Goal: Information Seeking & Learning: Find specific fact

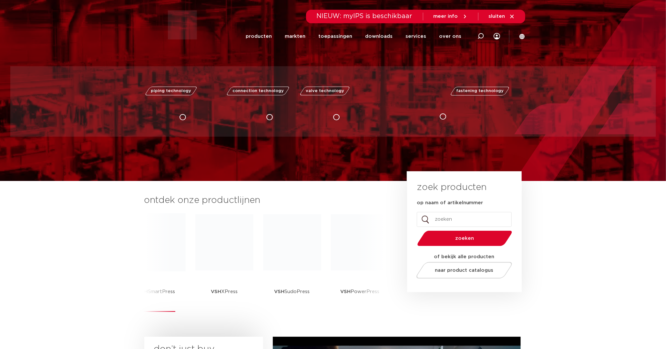
click at [171, 239] on img at bounding box center [157, 242] width 58 height 58
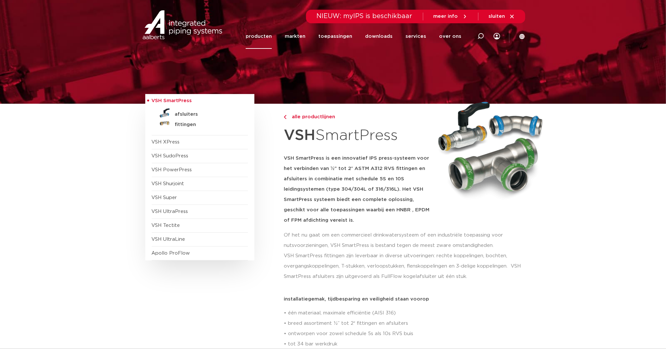
click at [261, 41] on link "producten" at bounding box center [259, 36] width 26 height 25
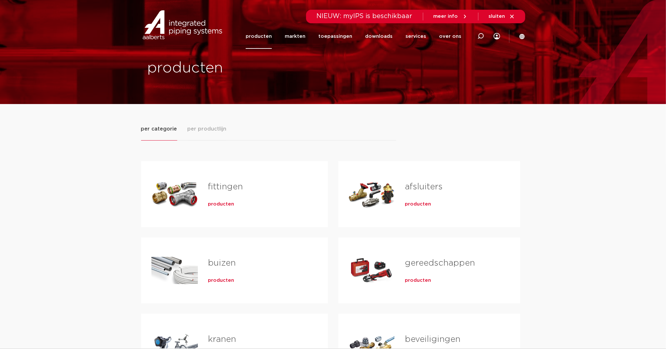
click at [164, 19] on img at bounding box center [182, 24] width 83 height 29
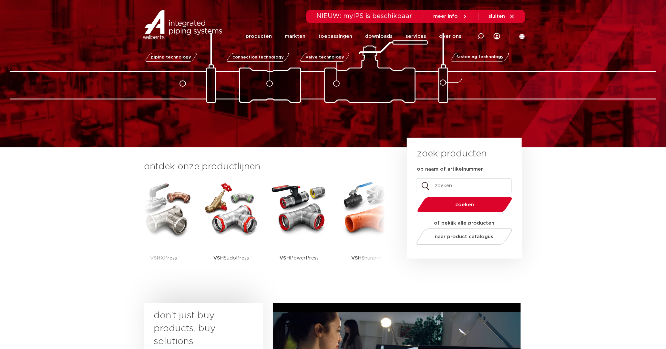
scroll to position [72, 0]
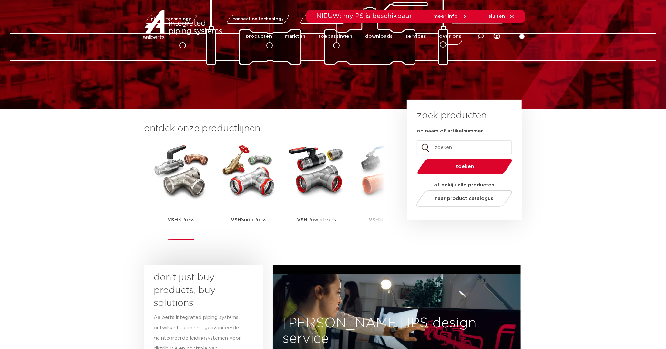
click at [192, 177] on img at bounding box center [181, 170] width 58 height 58
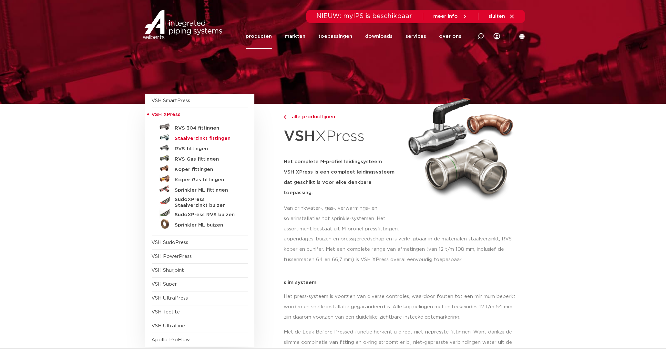
click at [178, 136] on h5 "Staalverzinkt fittingen" at bounding box center [207, 139] width 64 height 6
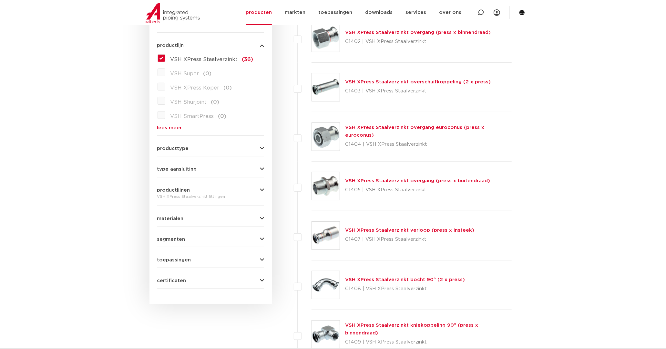
scroll to position [179, 0]
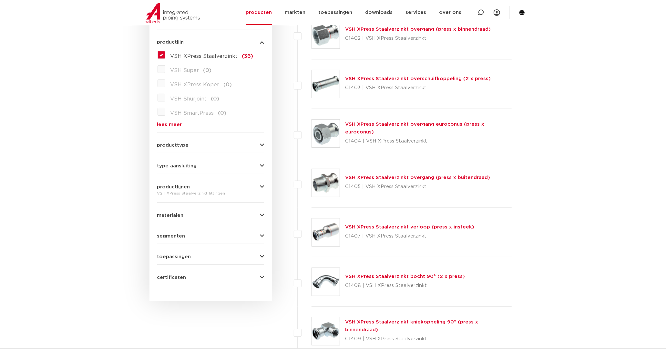
click at [384, 228] on link "VSH XPress Staalverzinkt verloop (press x insteek)" at bounding box center [409, 226] width 129 height 5
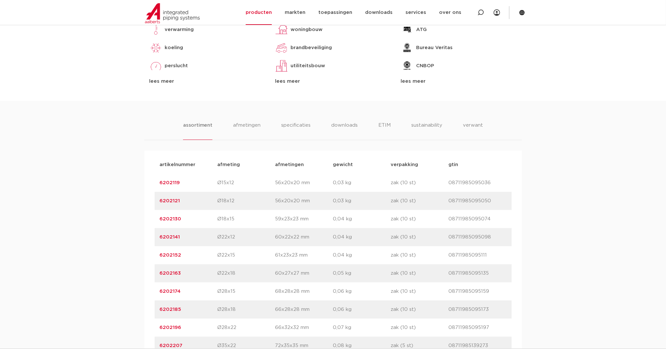
scroll to position [430, 0]
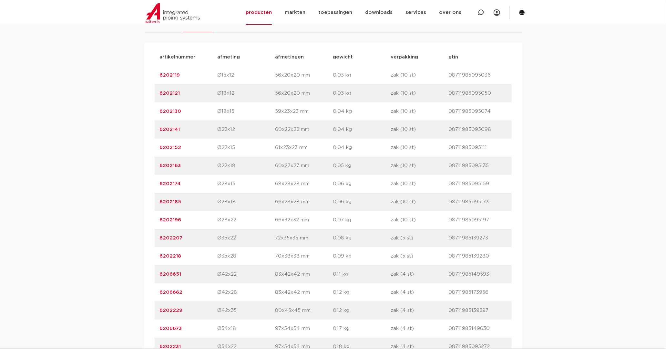
drag, startPoint x: 193, startPoint y: 219, endPoint x: 157, endPoint y: 221, distance: 36.3
click at [157, 221] on div "artikelnummer 6202196 afmeting Ø28x22 afmetingen 66x32x32 mm gewicht 0,07 kg ve…" at bounding box center [333, 220] width 357 height 18
drag, startPoint x: 157, startPoint y: 221, endPoint x: 160, endPoint y: 221, distance: 3.6
copy link "6202196"
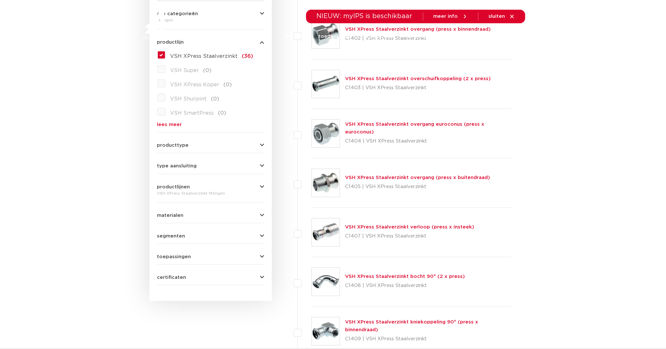
click at [377, 176] on link "VSH XPress Staalverzinkt overgang (press x buitendraad)" at bounding box center [417, 177] width 145 height 5
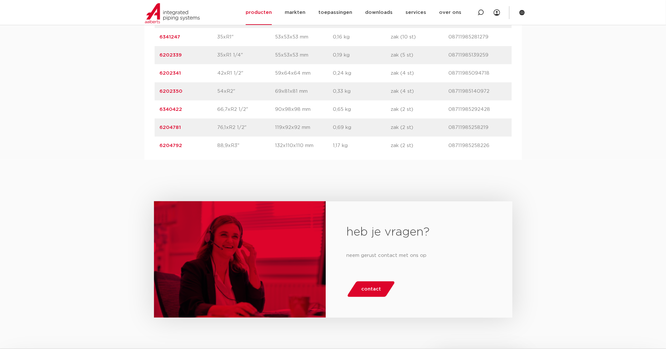
scroll to position [527, 0]
